Goal: Information Seeking & Learning: Learn about a topic

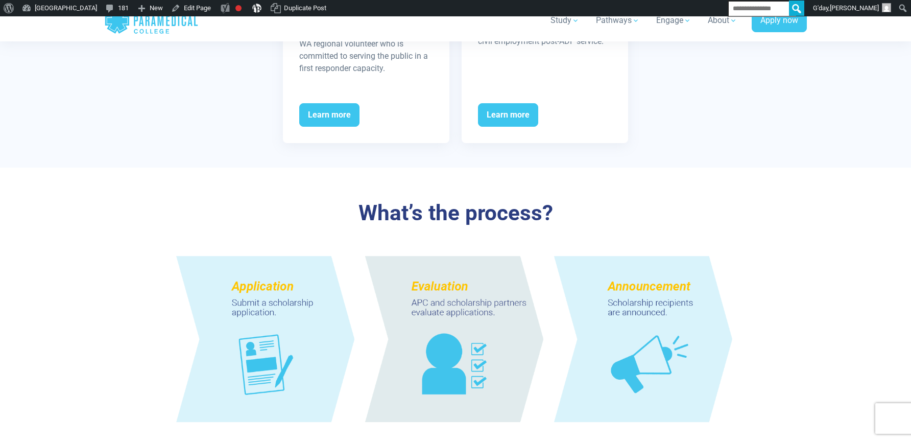
scroll to position [764, 0]
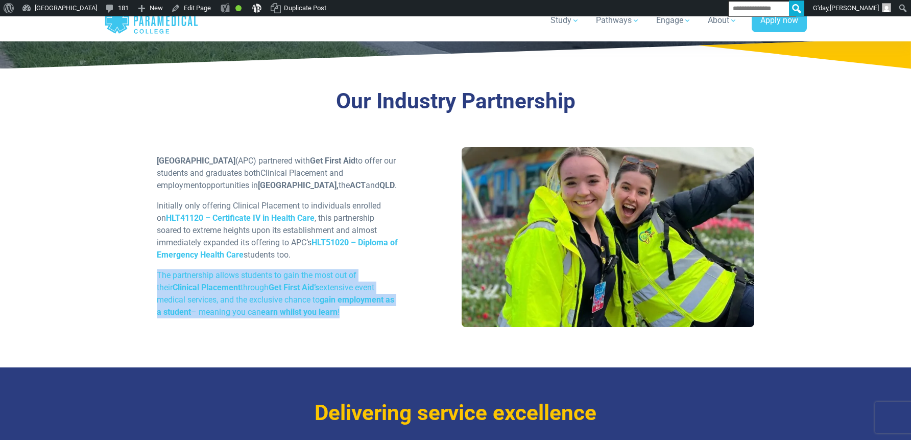
scroll to position [200, 0]
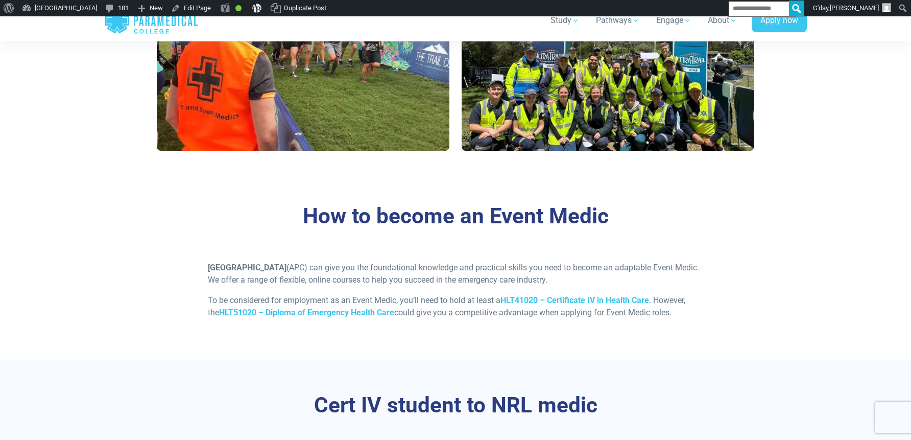
scroll to position [907, 0]
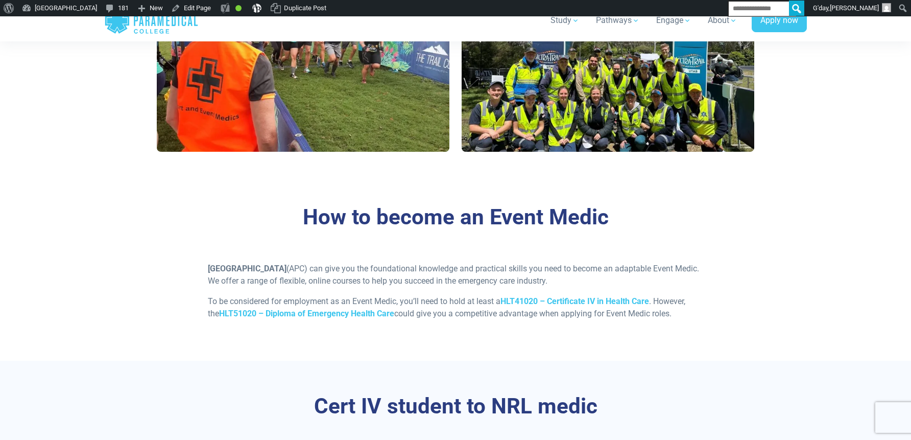
drag, startPoint x: 337, startPoint y: 219, endPoint x: 707, endPoint y: 333, distance: 387.2
click at [707, 333] on div "Home Blog Student Portal Contact us AU 1300 377 741 NZ 0800 005 689 .logo-block…" at bounding box center [455, 400] width 911 height 2583
copy div "Lore ip do Sitam Conse? Adipi Elitse doeius te incid ut labore, etdolorem aliqu…"
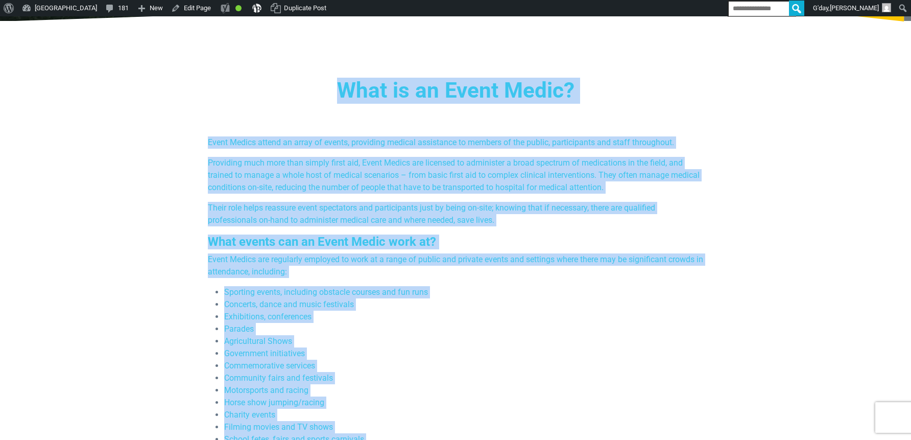
scroll to position [236, 0]
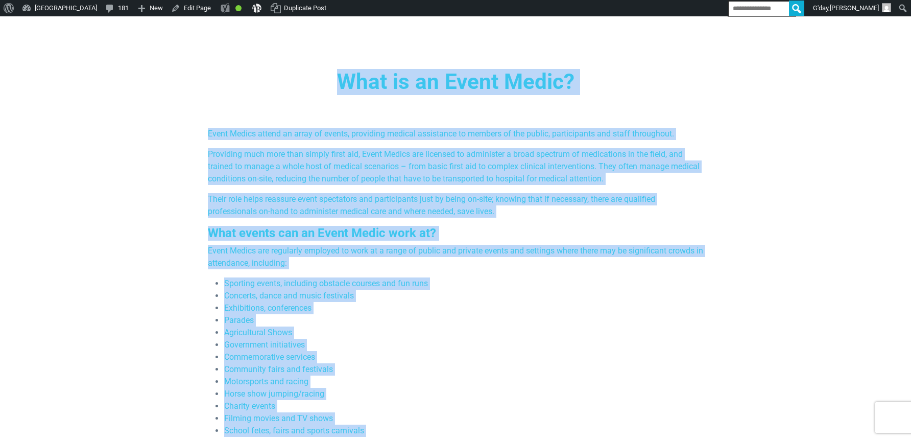
click at [549, 187] on div "Event Medics attend an array of events, providing medical assistance to members…" at bounding box center [456, 363] width 508 height 471
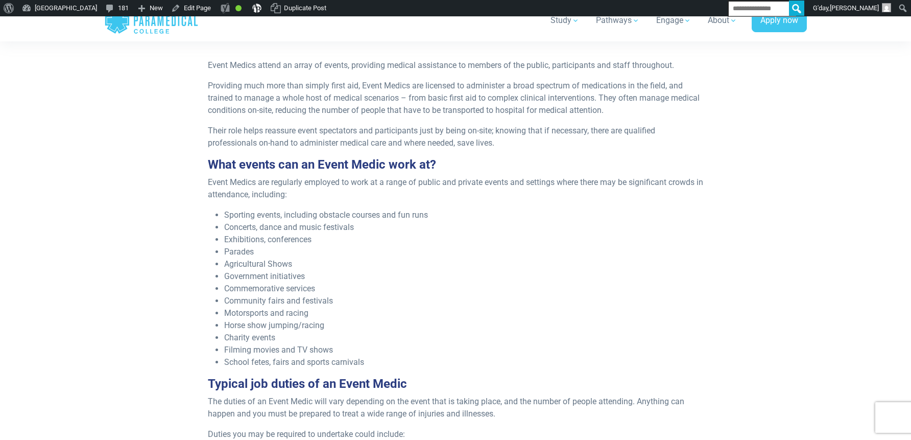
scroll to position [449, 0]
